Goal: Task Accomplishment & Management: Complete application form

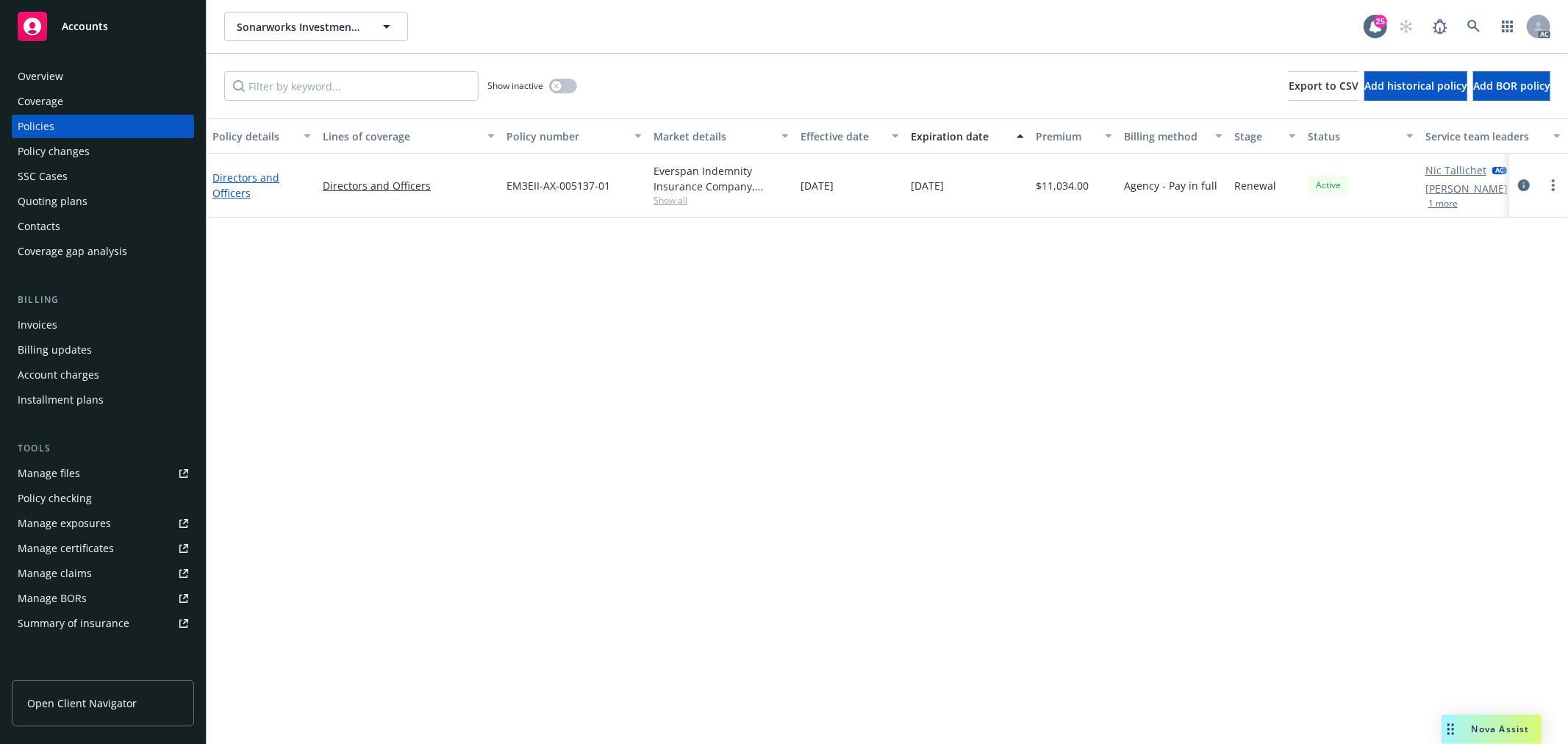
click at [250, 182] on link "Directors and Officers" at bounding box center [246, 185] width 66 height 29
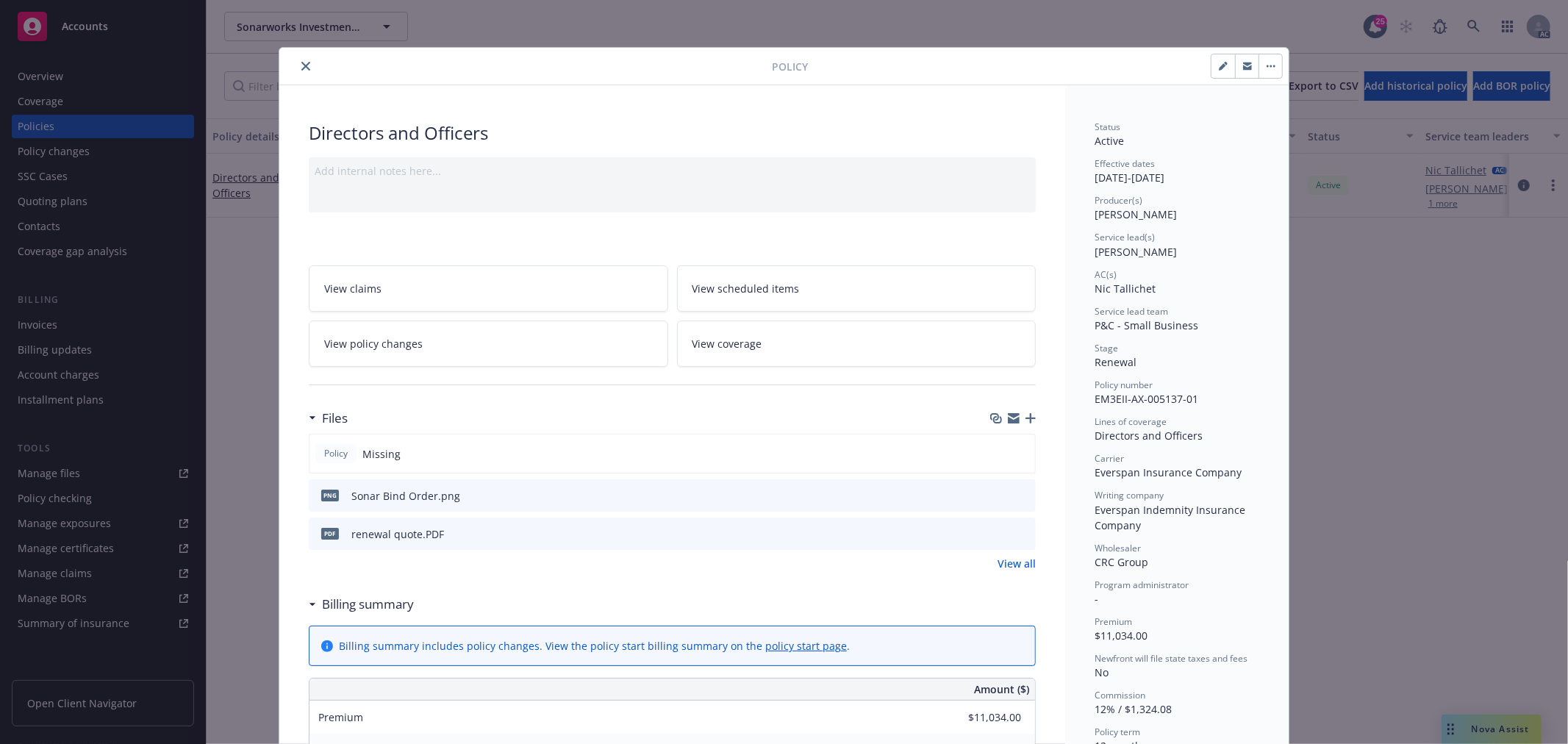
click at [1020, 562] on link "View all" at bounding box center [1017, 564] width 38 height 15
click at [752, 451] on div "Policy Missing" at bounding box center [672, 454] width 727 height 40
click at [1026, 416] on icon "button" at bounding box center [1031, 418] width 10 height 10
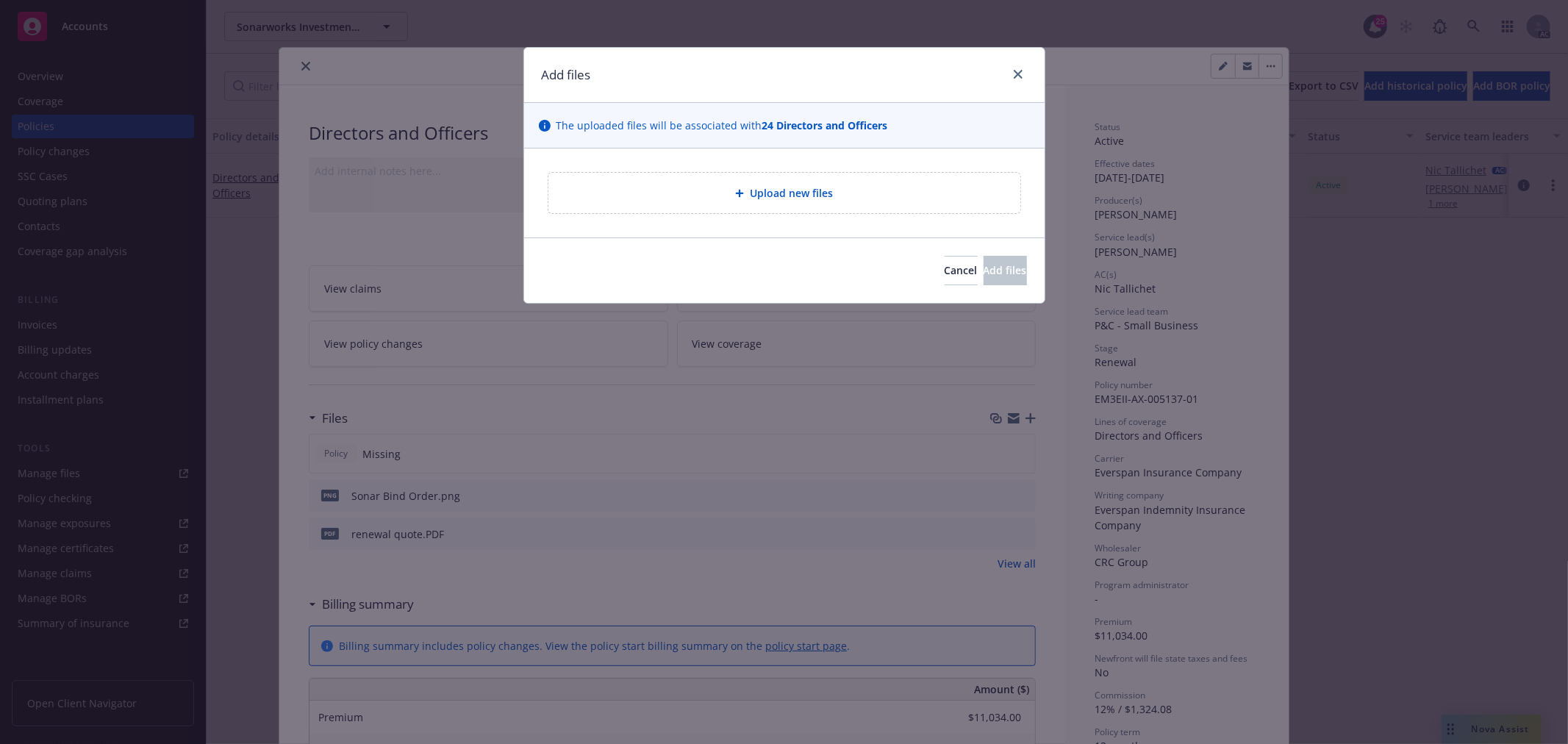
click at [805, 189] on span "Upload new files" at bounding box center [792, 193] width 84 height 15
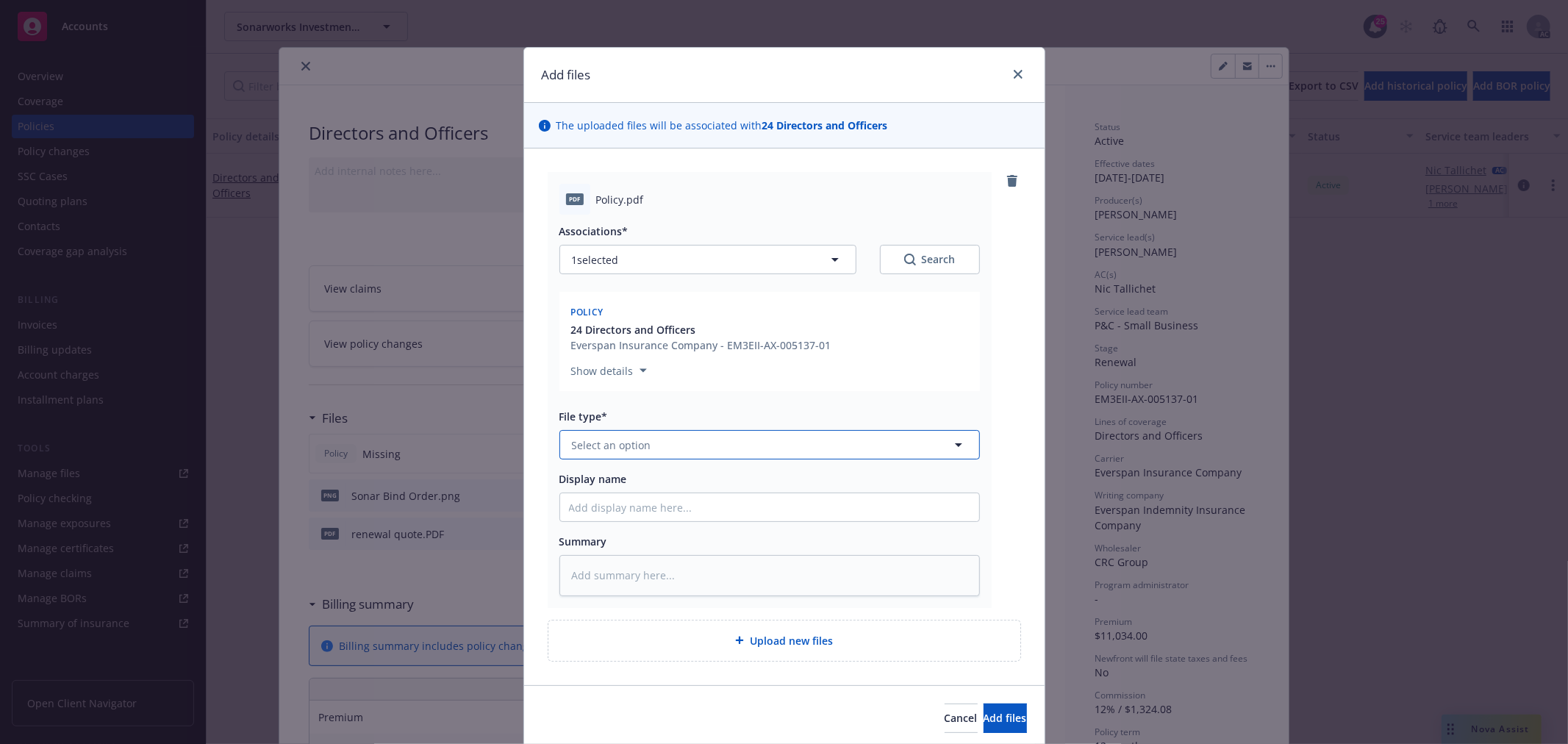
click at [709, 449] on button "Select an option" at bounding box center [769, 444] width 420 height 29
click at [659, 716] on div "Policy" at bounding box center [770, 724] width 401 height 21
type textarea "x"
click at [632, 508] on input "Display name" at bounding box center [770, 507] width 420 height 28
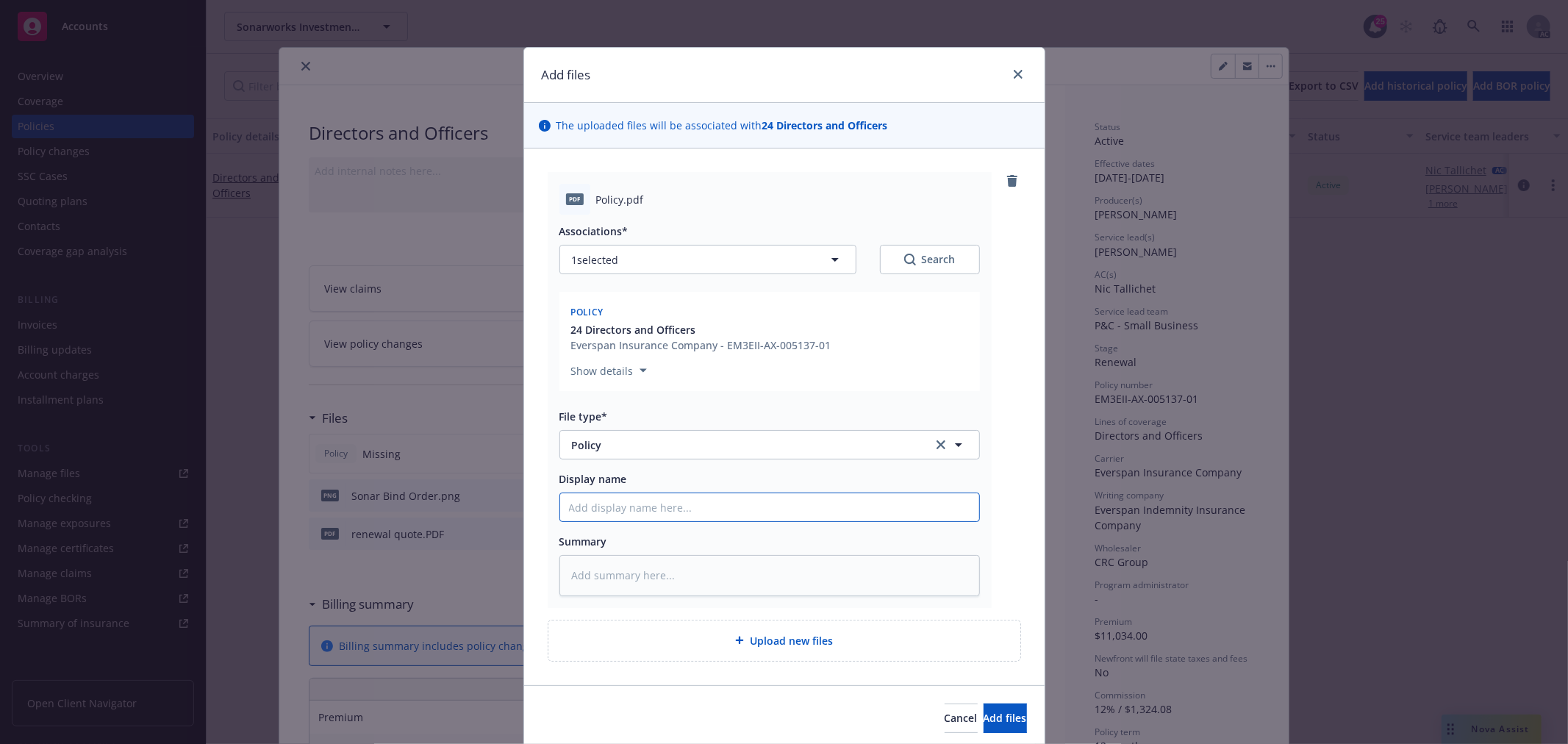
type input "24-25 GL Policy"
click at [597, 503] on input "24-25 GL Policy" at bounding box center [770, 507] width 420 height 28
type textarea "x"
type input "24-25 L Policy"
type textarea "x"
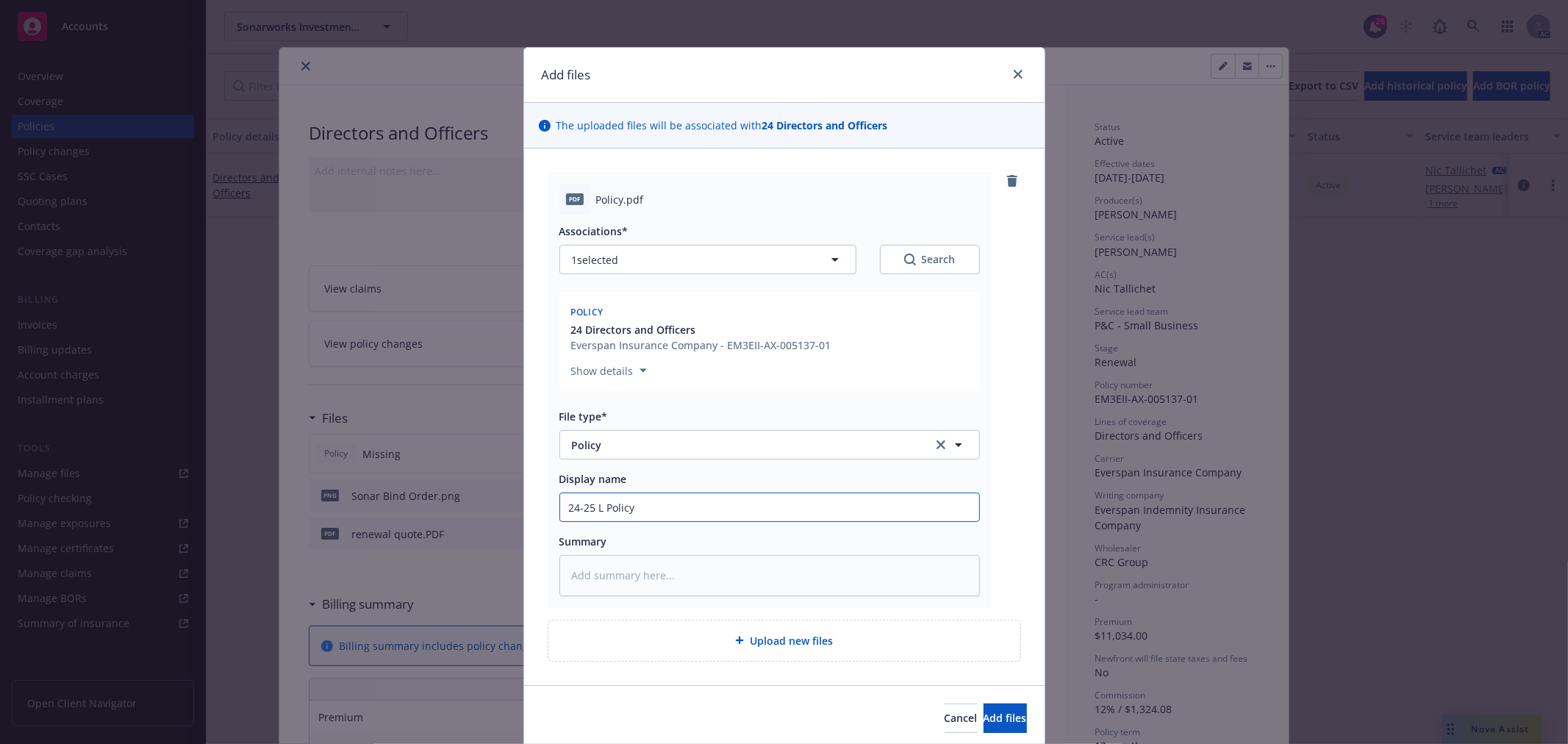
type input "24-25 Policy"
type textarea "x"
type input "24-25 D Policy"
type textarea "x"
type input "24-25 D& Policy"
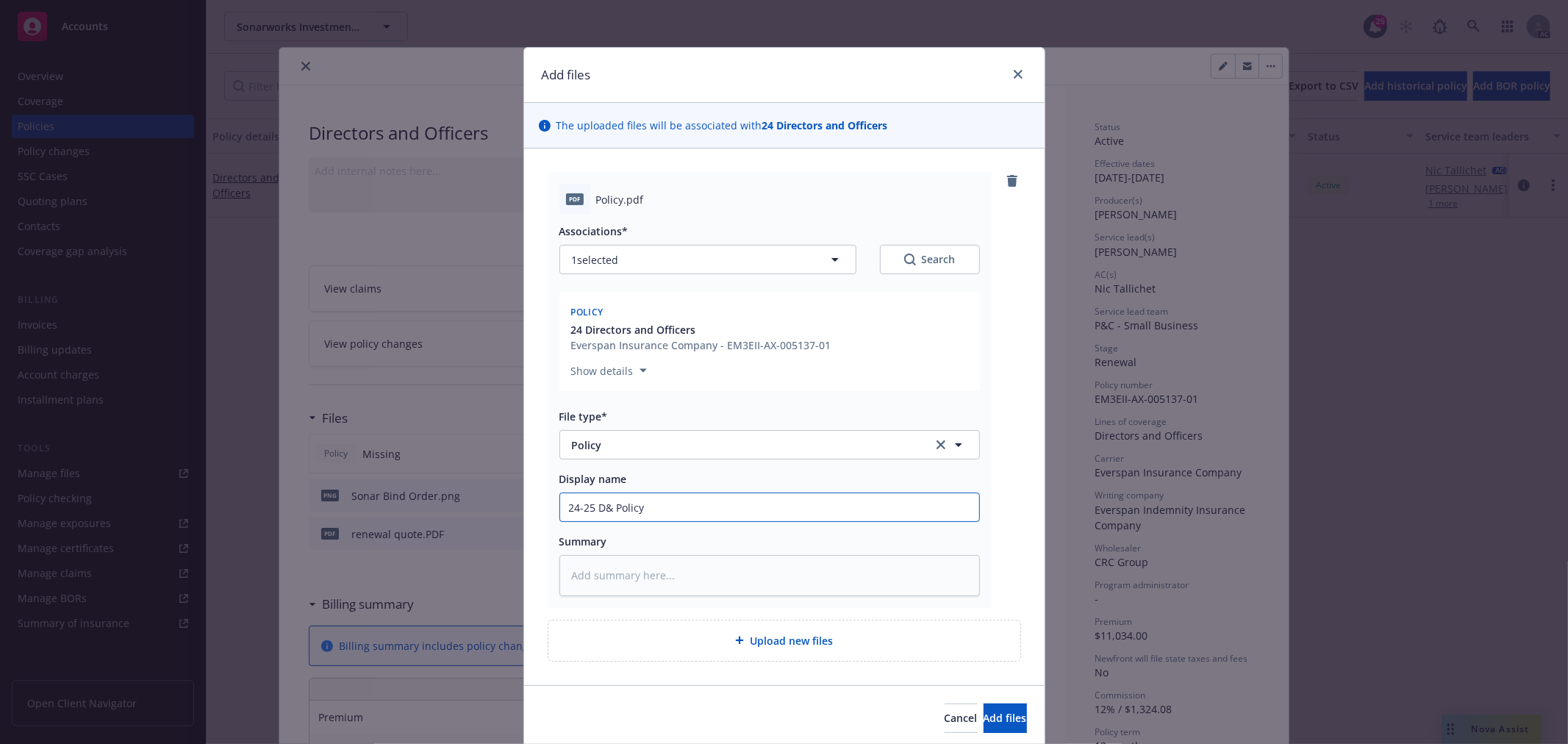
type textarea "x"
type input "24-25 D&O Policy"
click at [983, 709] on button "Add files" at bounding box center [1005, 717] width 44 height 29
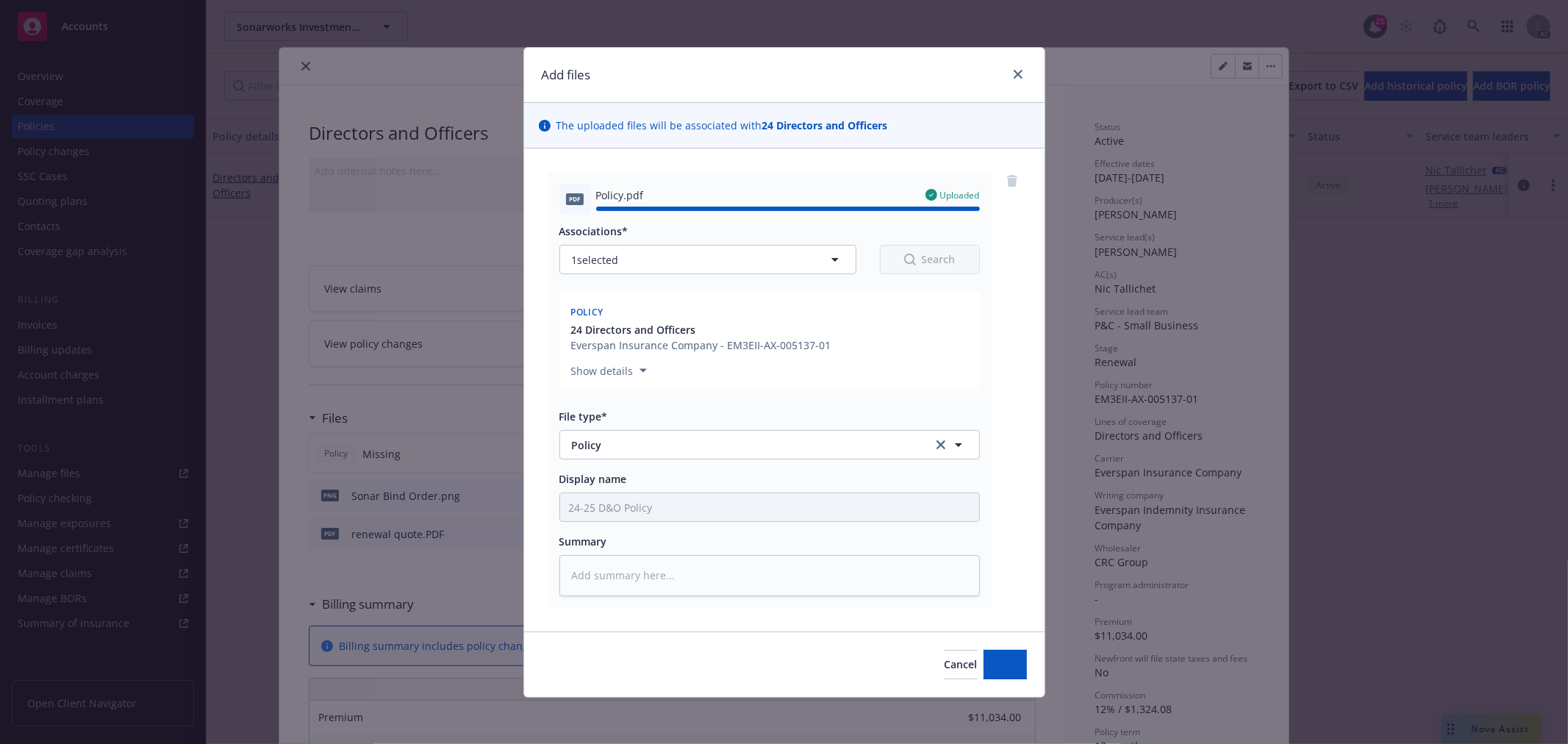
type textarea "x"
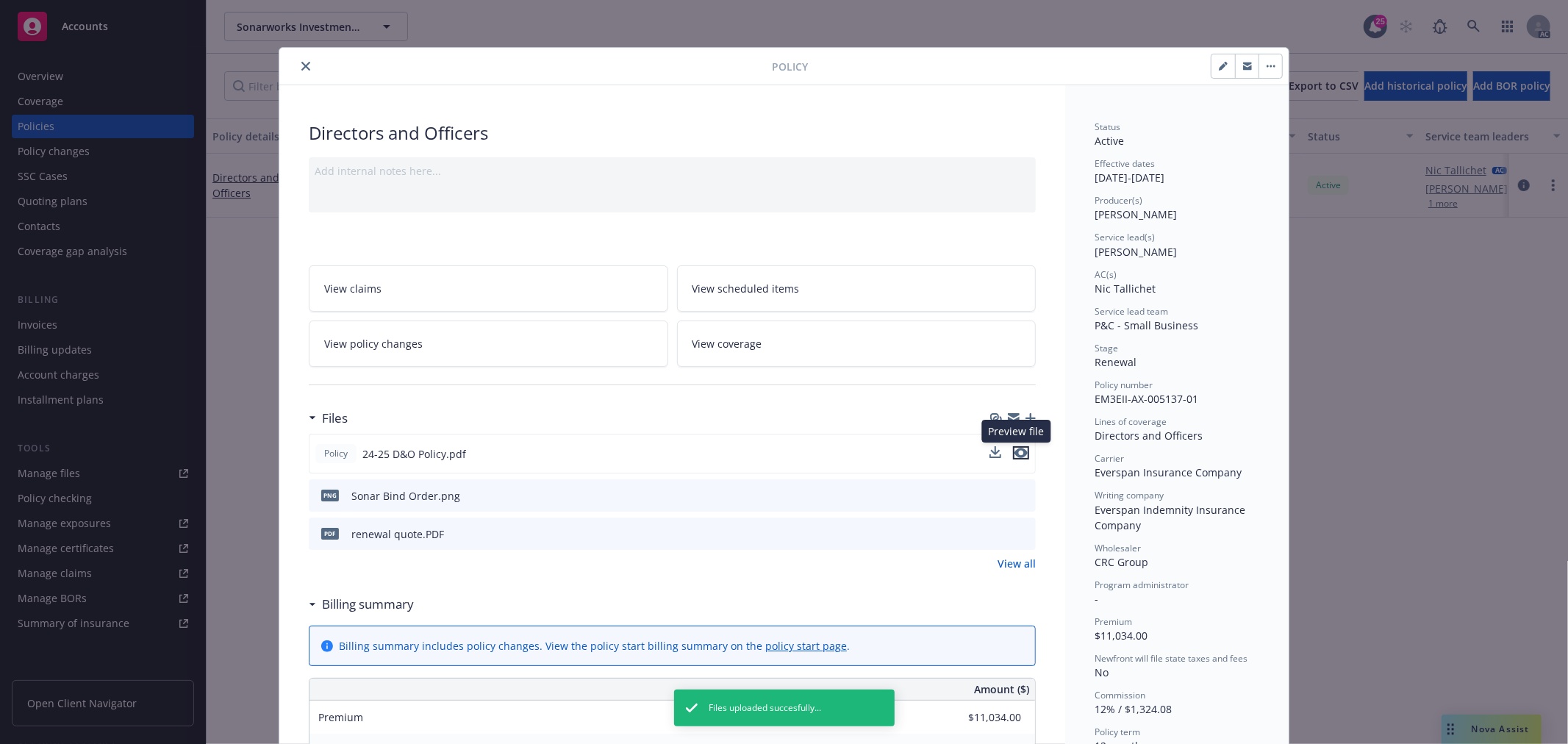
click at [1015, 454] on icon "preview file" at bounding box center [1021, 453] width 13 height 10
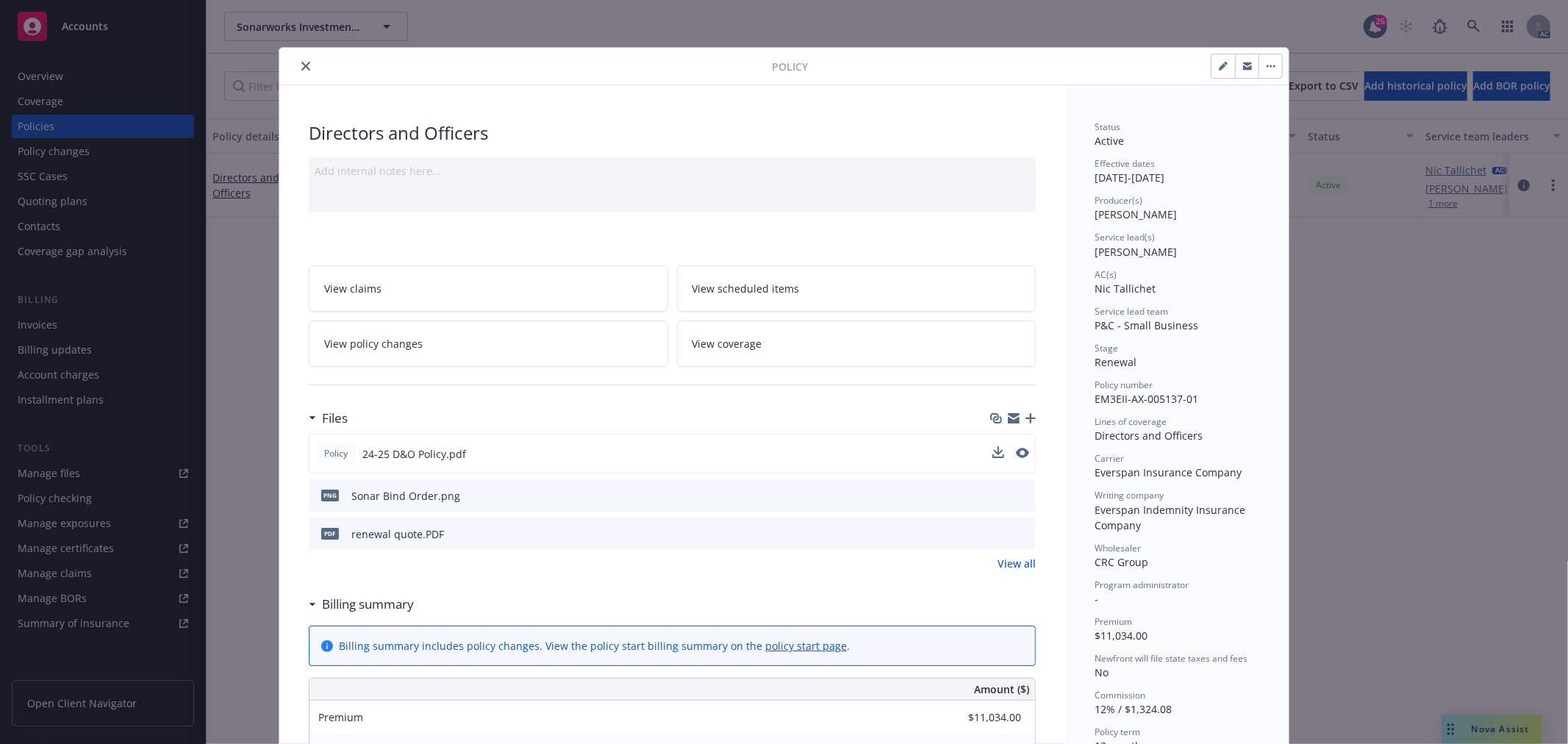
click at [481, 349] on link "View policy changes" at bounding box center [488, 344] width 360 height 46
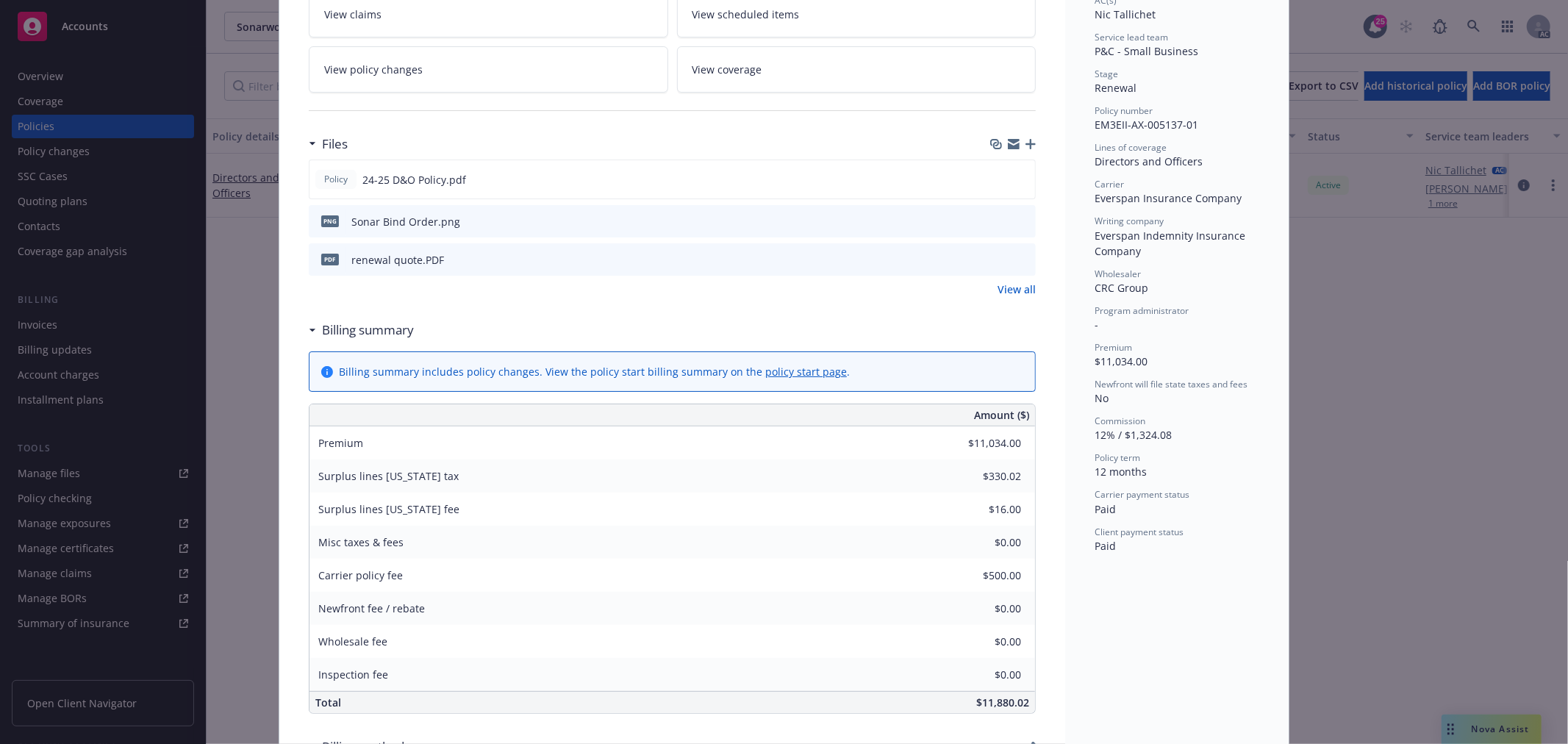
scroll to position [452, 0]
